Goal: Information Seeking & Learning: Learn about a topic

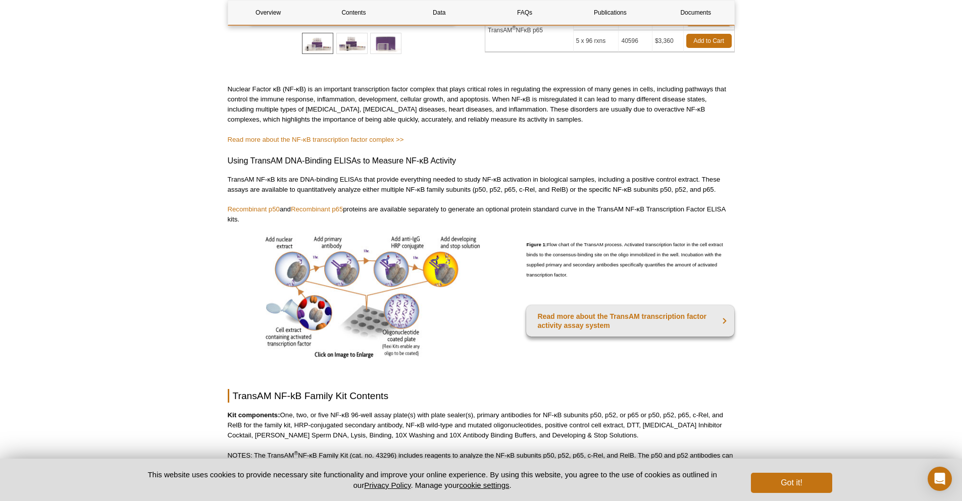
scroll to position [303, 0]
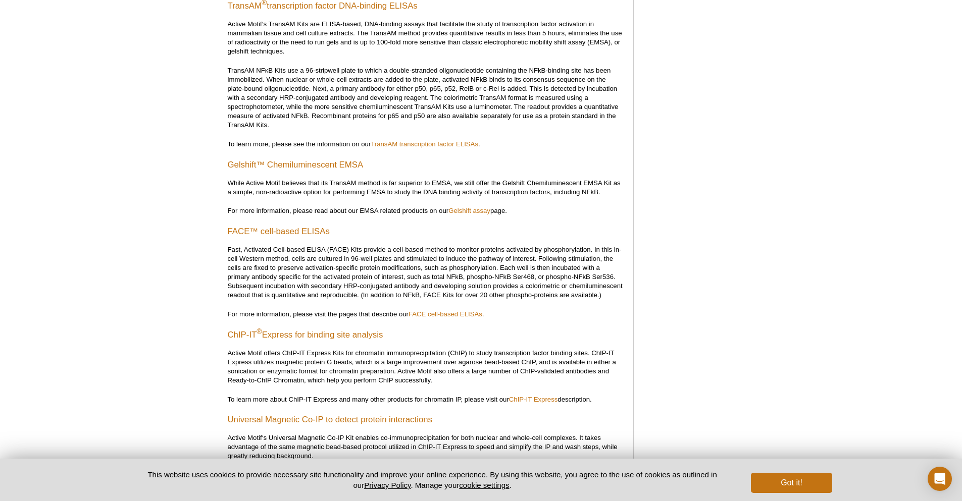
scroll to position [671, 0]
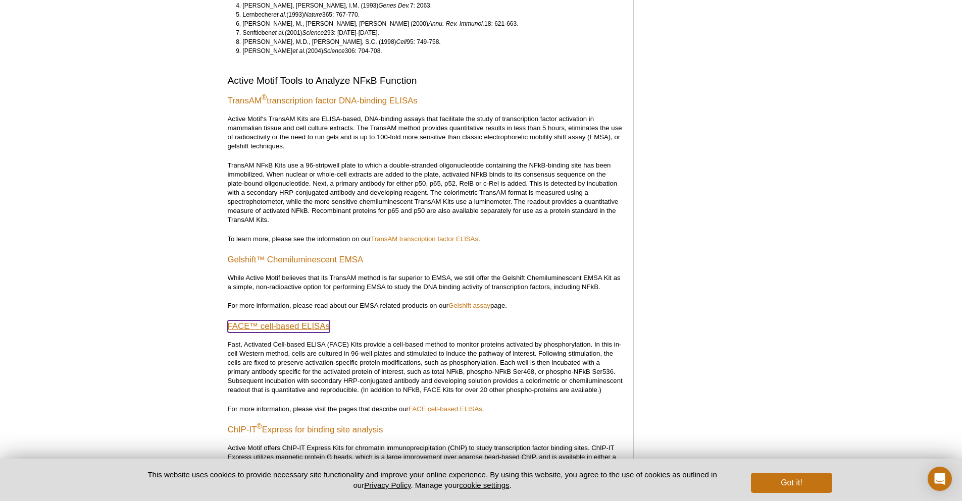
click at [264, 326] on link "FACE™ cell-based ELISAs" at bounding box center [279, 327] width 102 height 12
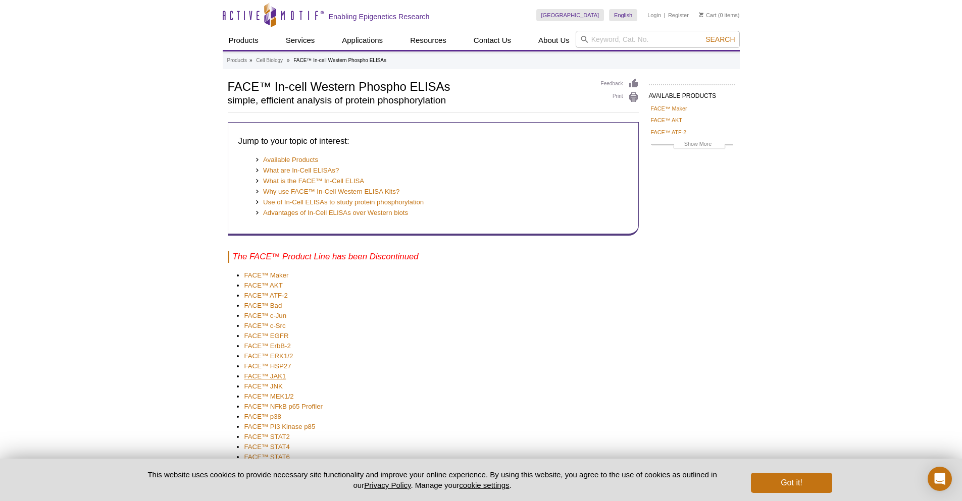
scroll to position [50, 0]
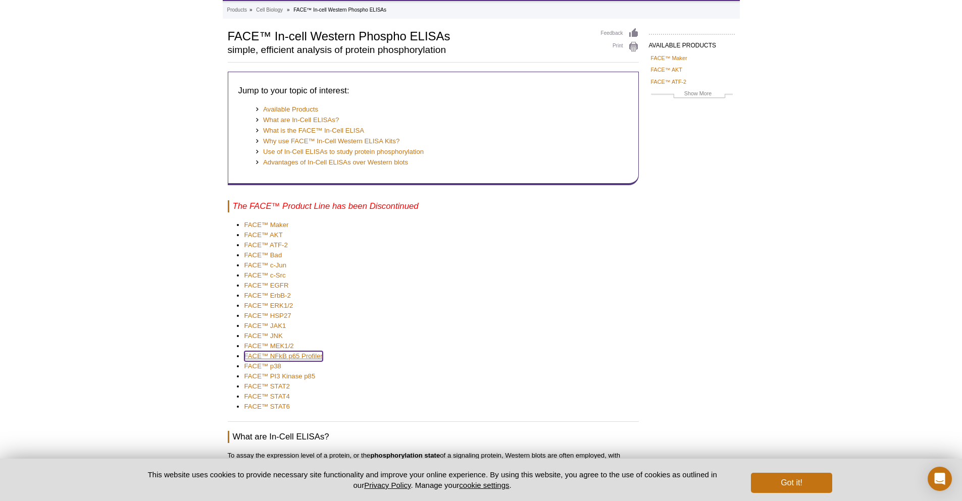
click at [268, 352] on link "FACE™ NFkB p65 Profiler" at bounding box center [283, 356] width 78 height 10
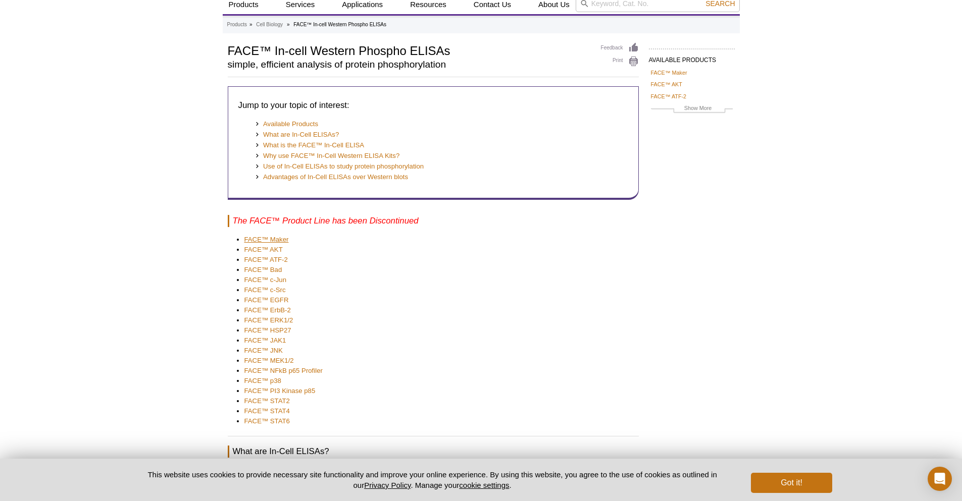
scroll to position [52, 0]
click at [257, 279] on link "FACE™ c-Jun" at bounding box center [265, 280] width 42 height 10
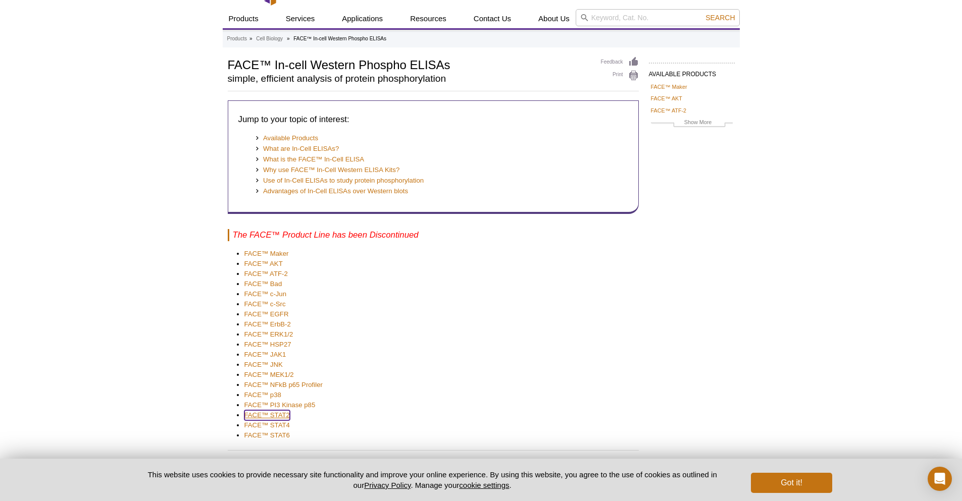
click at [263, 416] on link "FACE™ STAT2" at bounding box center [266, 416] width 45 height 10
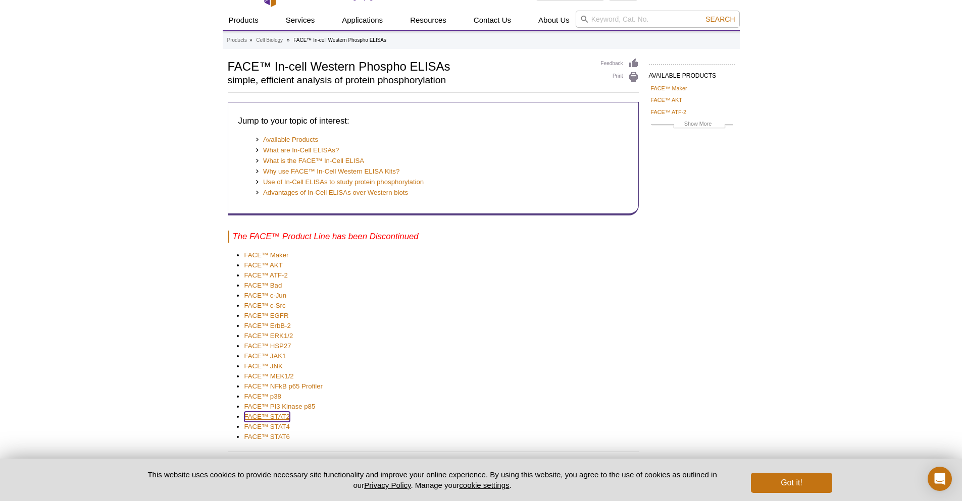
scroll to position [22, 0]
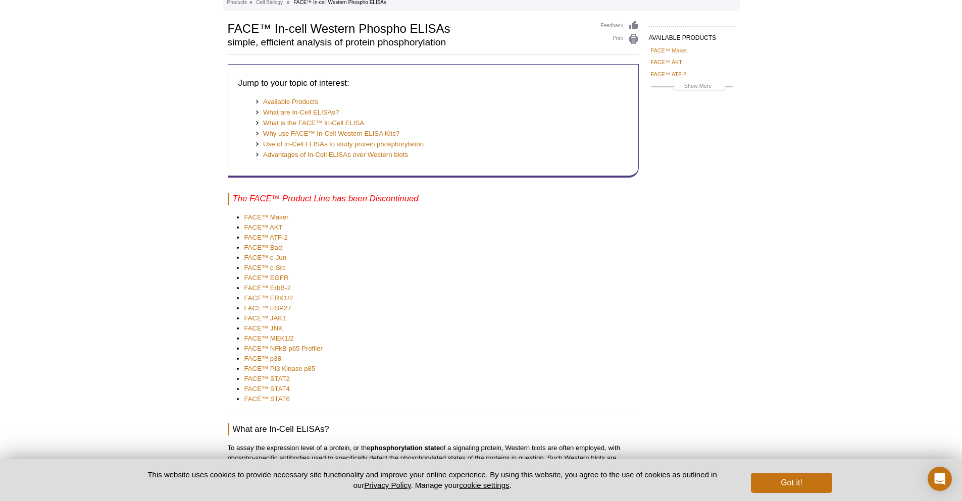
scroll to position [50, 0]
